Goal: Transaction & Acquisition: Purchase product/service

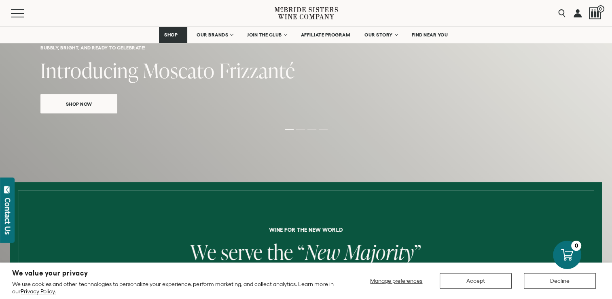
scroll to position [153, 0]
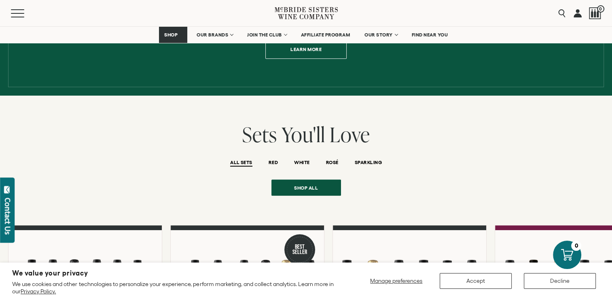
scroll to position [550, 0]
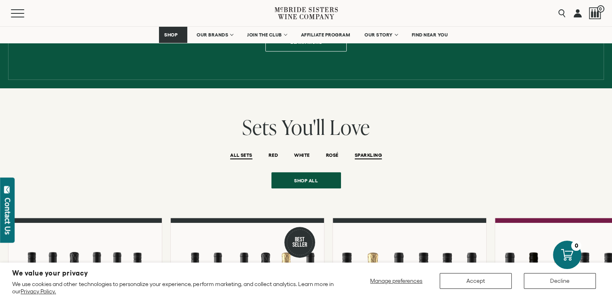
click at [369, 152] on span "SPARKLING" at bounding box center [368, 155] width 27 height 7
click at [368, 152] on span "SPARKLING" at bounding box center [368, 155] width 27 height 7
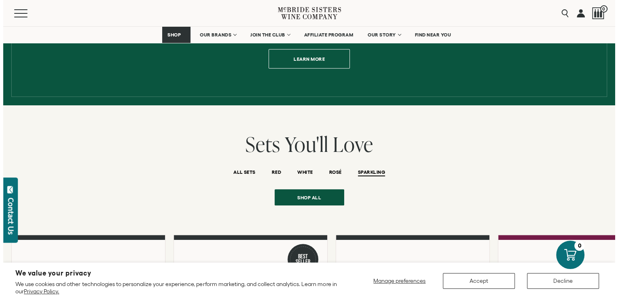
scroll to position [529, 0]
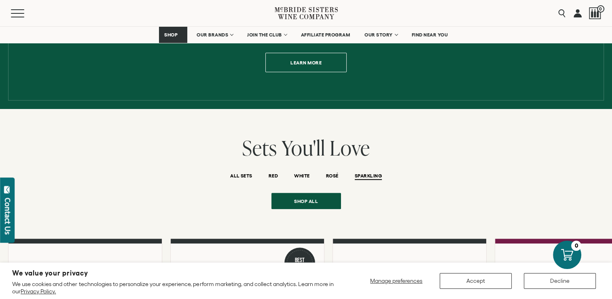
click at [372, 173] on span "SPARKLING" at bounding box center [368, 176] width 27 height 7
click at [373, 173] on span "SPARKLING" at bounding box center [368, 176] width 27 height 7
click at [21, 14] on button "Menu" at bounding box center [25, 13] width 29 height 8
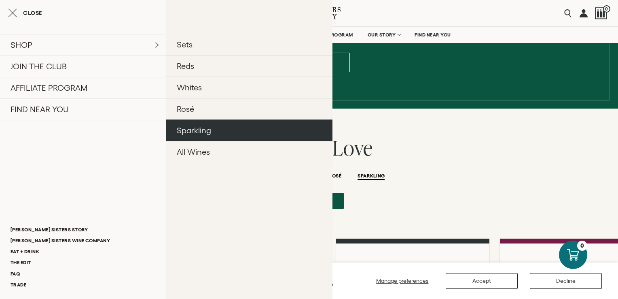
click at [200, 135] on link "Sparkling" at bounding box center [249, 129] width 166 height 21
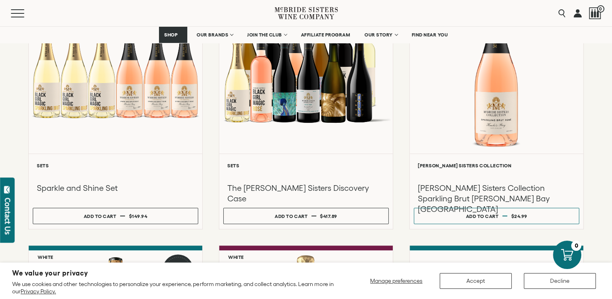
scroll to position [163, 0]
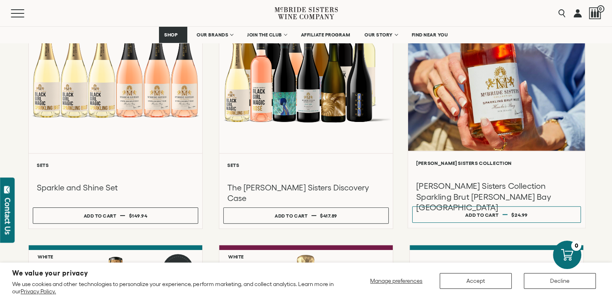
click at [455, 137] on div at bounding box center [496, 64] width 177 height 172
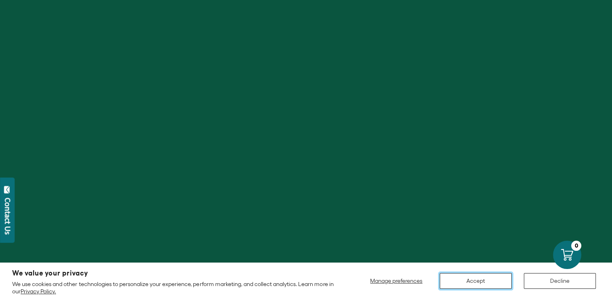
click at [453, 276] on button "Accept" at bounding box center [476, 281] width 72 height 16
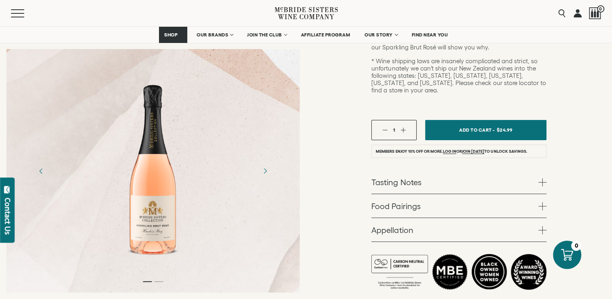
scroll to position [245, 0]
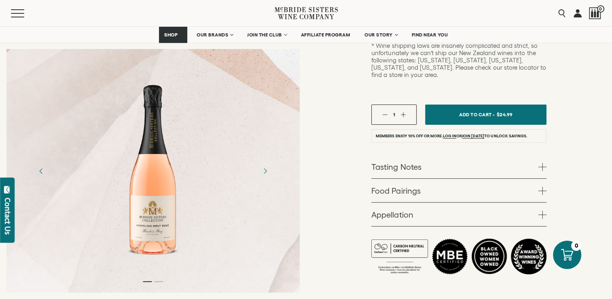
click at [540, 163] on span at bounding box center [542, 167] width 8 height 8
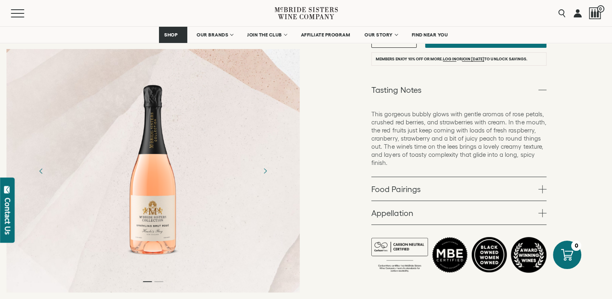
scroll to position [322, 0]
click at [545, 209] on span at bounding box center [542, 213] width 8 height 8
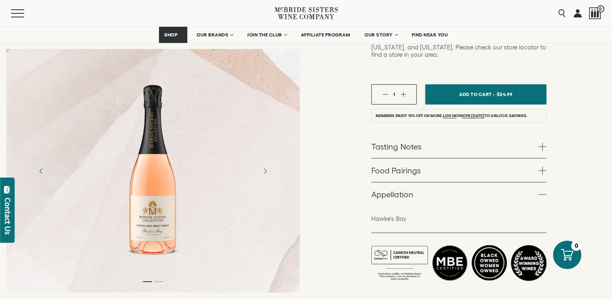
scroll to position [265, 0]
click at [541, 143] on span at bounding box center [542, 147] width 8 height 8
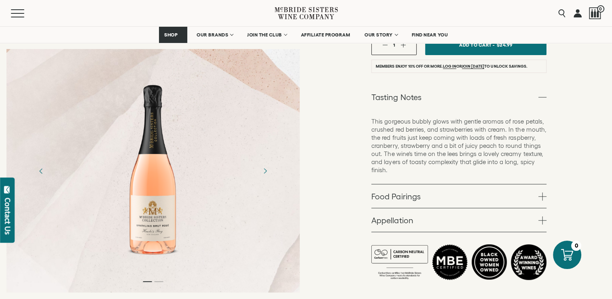
scroll to position [316, 0]
